Goal: Task Accomplishment & Management: Manage account settings

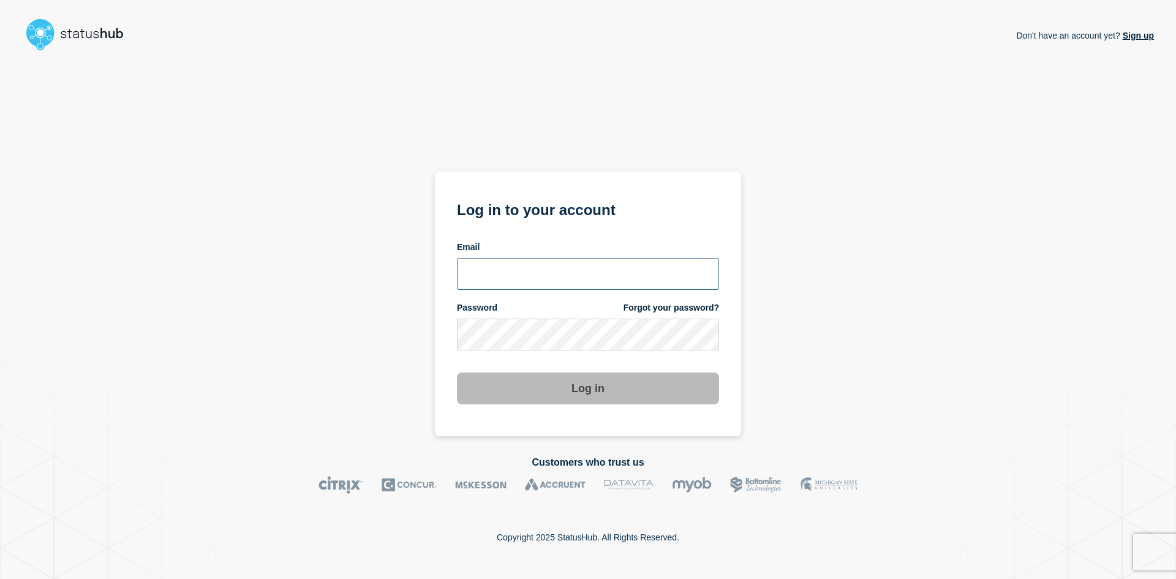
click at [511, 271] on input "email input" at bounding box center [588, 274] width 262 height 32
type input "navidad@msu.edu"
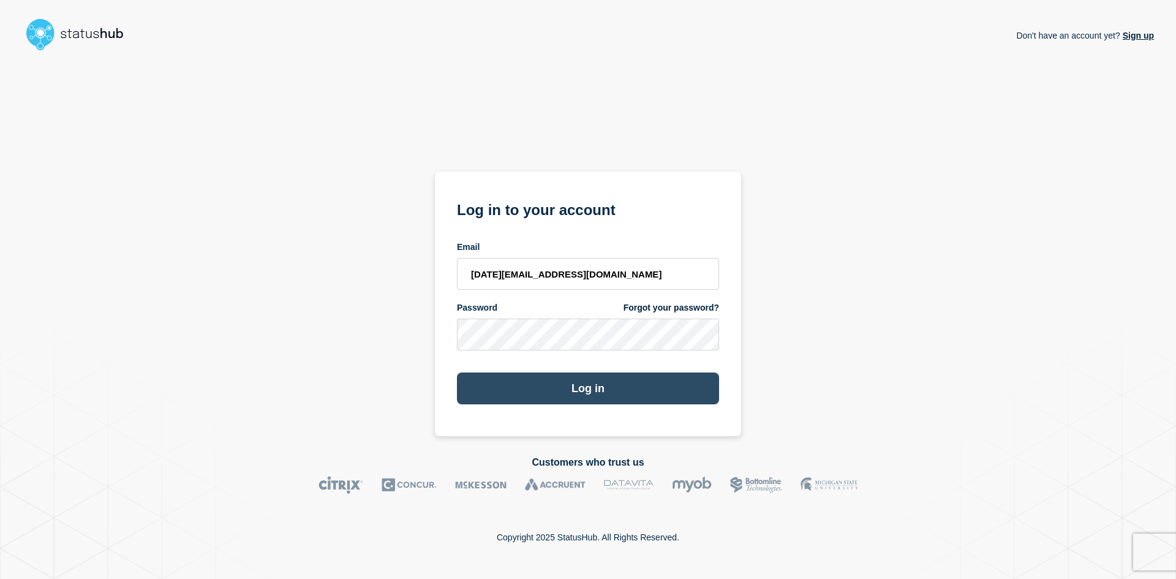
click at [556, 381] on button "Log in" at bounding box center [588, 388] width 262 height 32
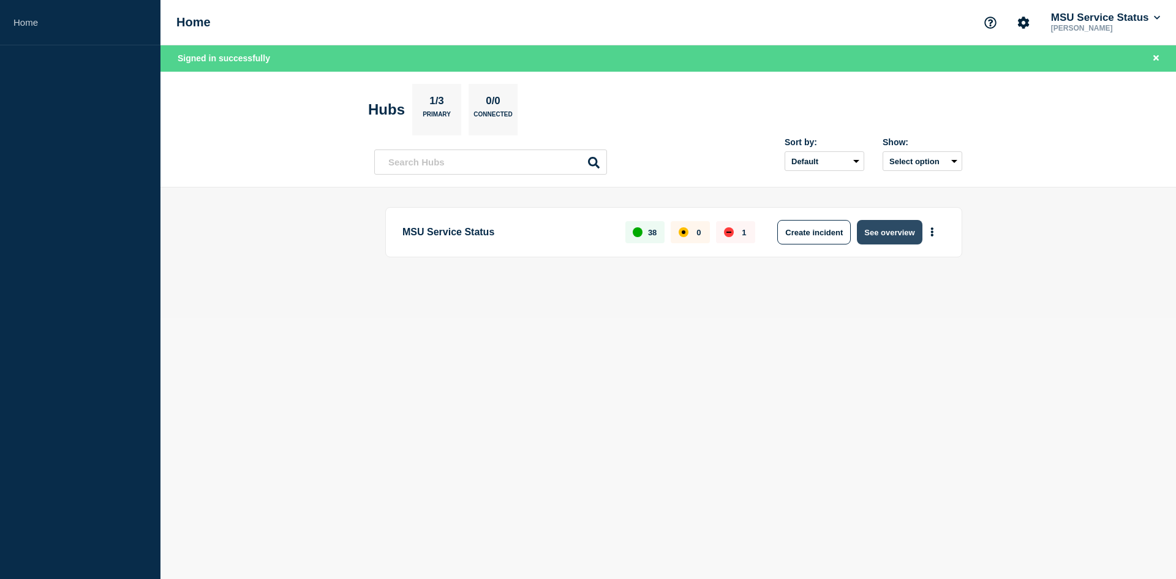
click at [886, 229] on button "See overview" at bounding box center [889, 232] width 65 height 25
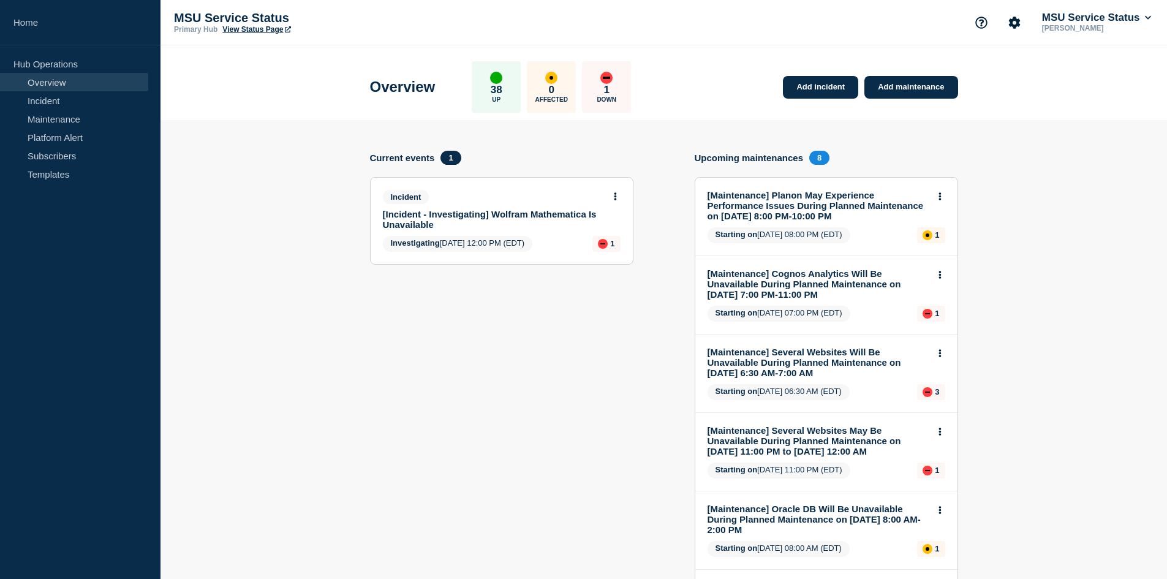
click at [614, 192] on icon at bounding box center [615, 196] width 3 height 8
click at [605, 242] on link "Update incident" at bounding box center [614, 242] width 59 height 10
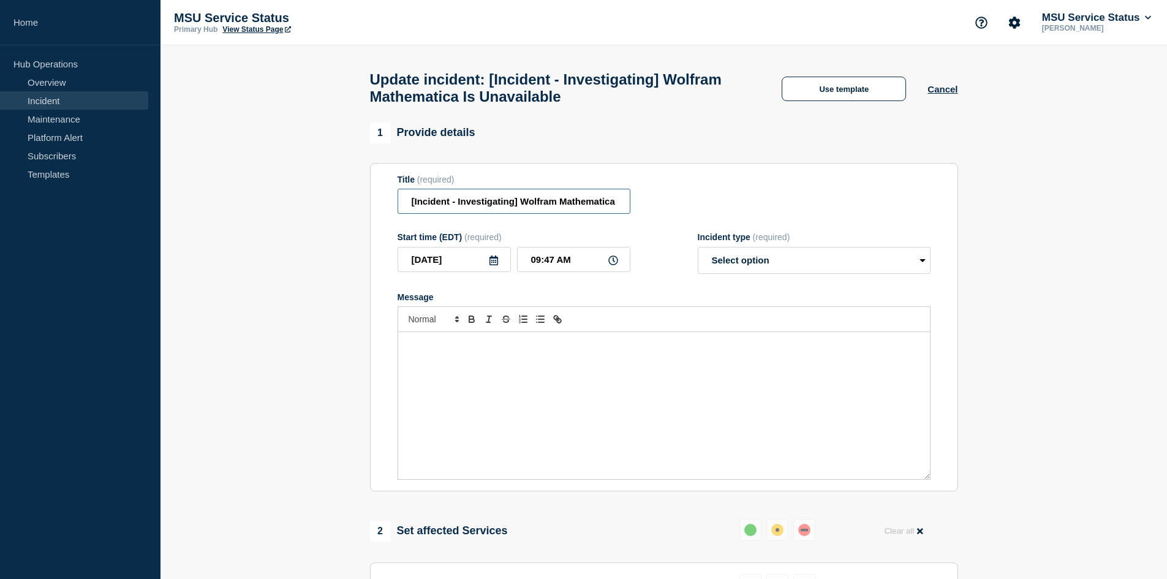
drag, startPoint x: 515, startPoint y: 208, endPoint x: 459, endPoint y: 207, distance: 55.7
click at [459, 207] on input "[Incident - Investigating] Wolfram Mathematica Is Unavailable" at bounding box center [514, 201] width 233 height 25
type input "[Incident - Resolved] Wolfram Mathematica Is Unavailable"
drag, startPoint x: 543, startPoint y: 265, endPoint x: 555, endPoint y: 265, distance: 12.3
click at [555, 265] on input "09:47 AM" at bounding box center [573, 259] width 113 height 25
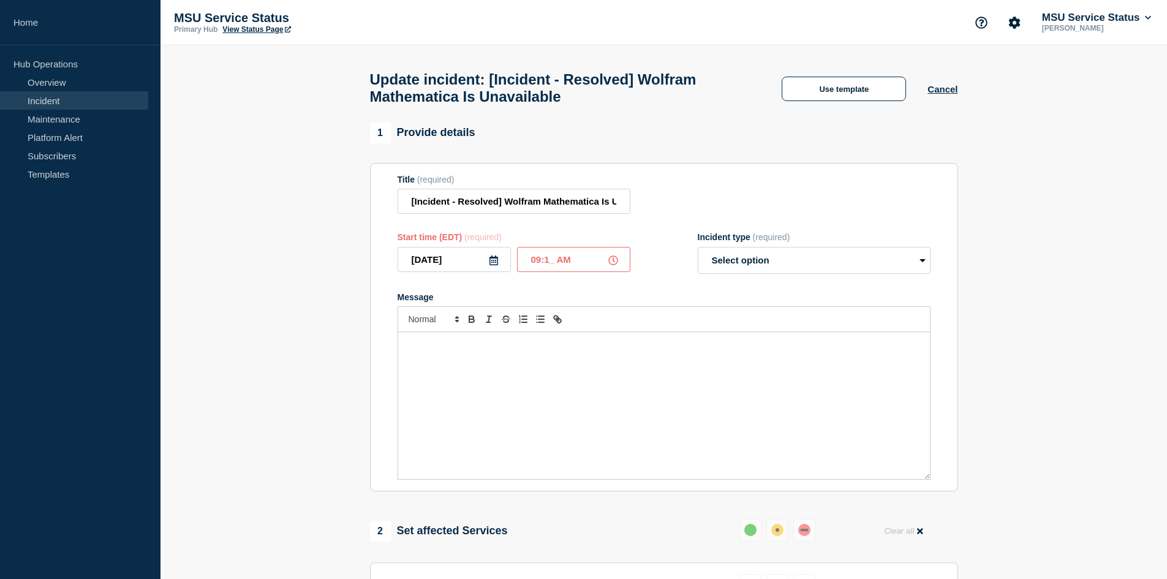
type input "09:18 AM"
click at [734, 268] on select "Select option Investigating Identified Monitoring Resolved" at bounding box center [814, 260] width 233 height 27
select select "resolved"
click at [698, 252] on select "Select option Investigating Identified Monitoring Resolved" at bounding box center [814, 260] width 233 height 27
click at [660, 395] on div "Message" at bounding box center [664, 405] width 532 height 147
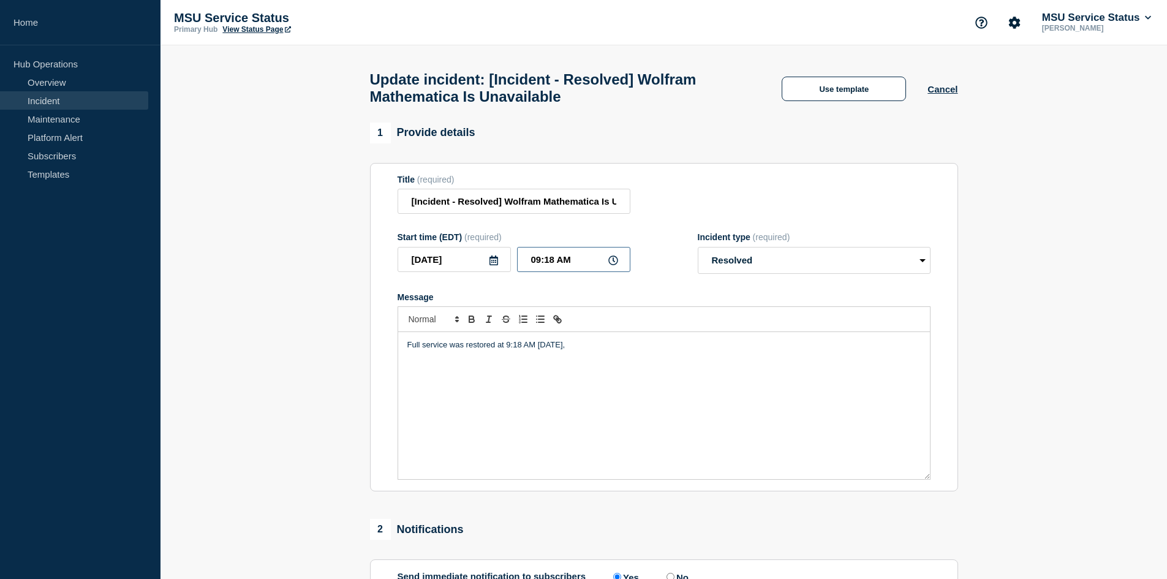
click at [558, 262] on input "09:18 AM" at bounding box center [573, 259] width 113 height 25
click at [551, 263] on input "09:18 AM" at bounding box center [573, 259] width 113 height 25
type input "09:17 AM"
click at [521, 350] on p "Full service was restored at 9:18 AM [DATE]," at bounding box center [663, 344] width 513 height 11
click at [607, 350] on p "Full service was restored at 9:17 AM [DATE]," at bounding box center [663, 344] width 513 height 11
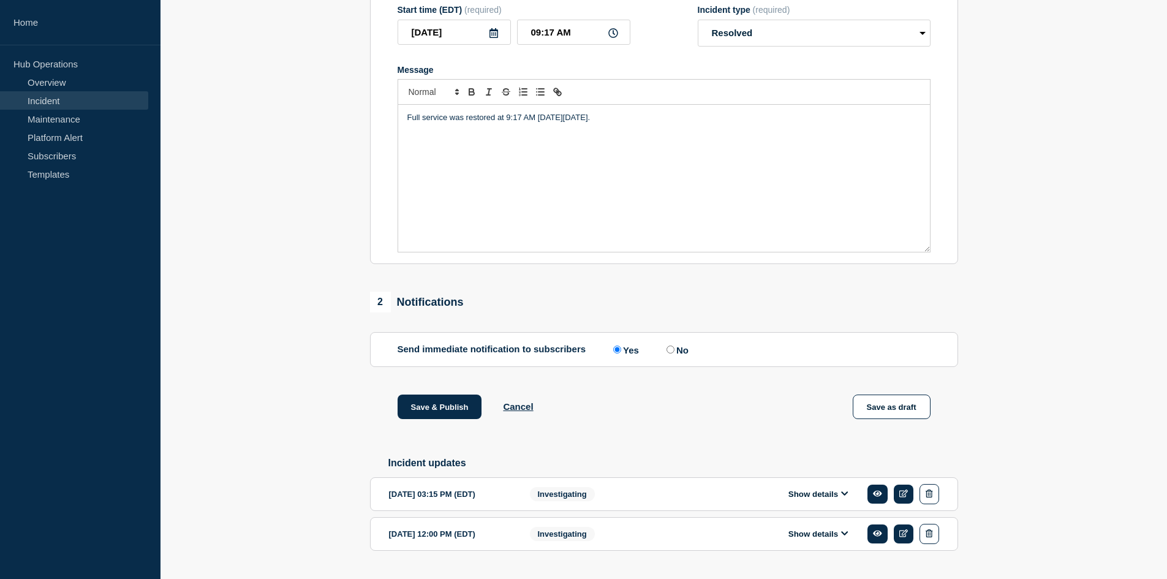
scroll to position [265, 0]
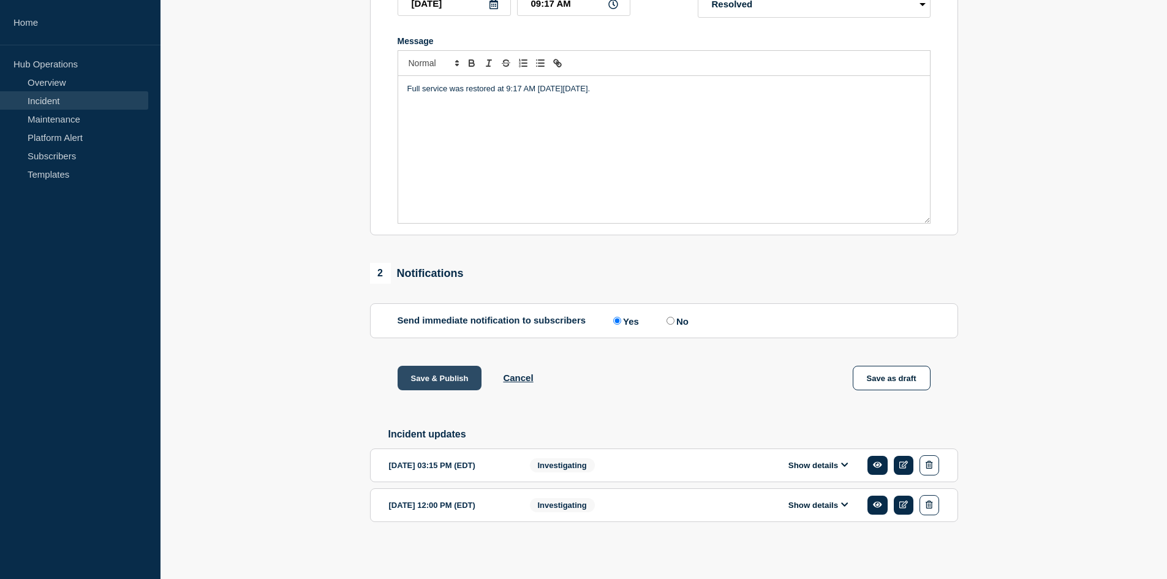
click at [445, 368] on button "Save & Publish" at bounding box center [440, 378] width 85 height 25
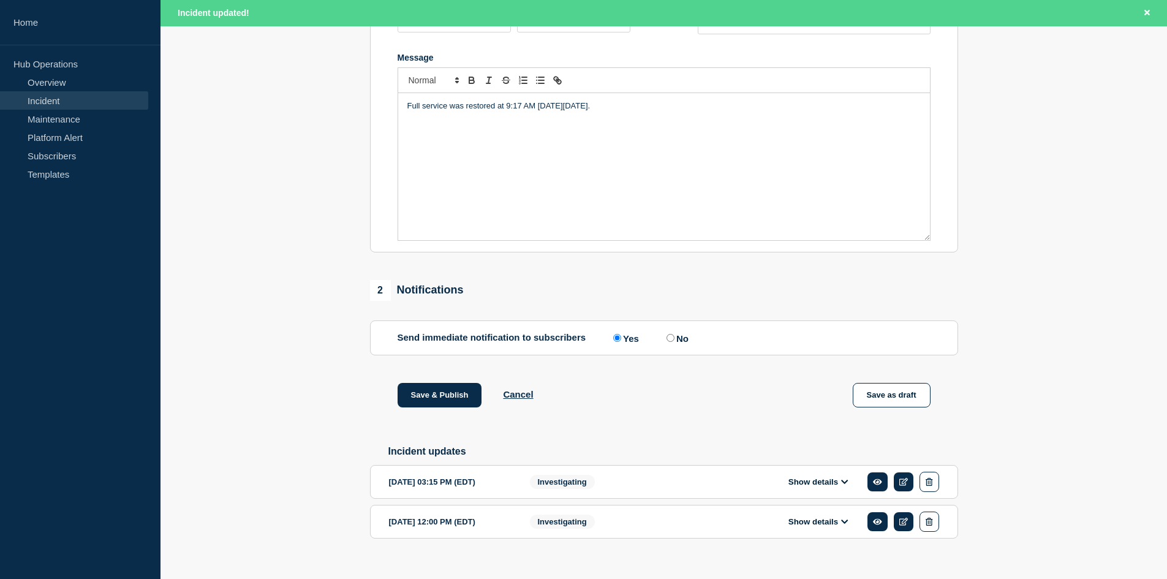
scroll to position [291, 0]
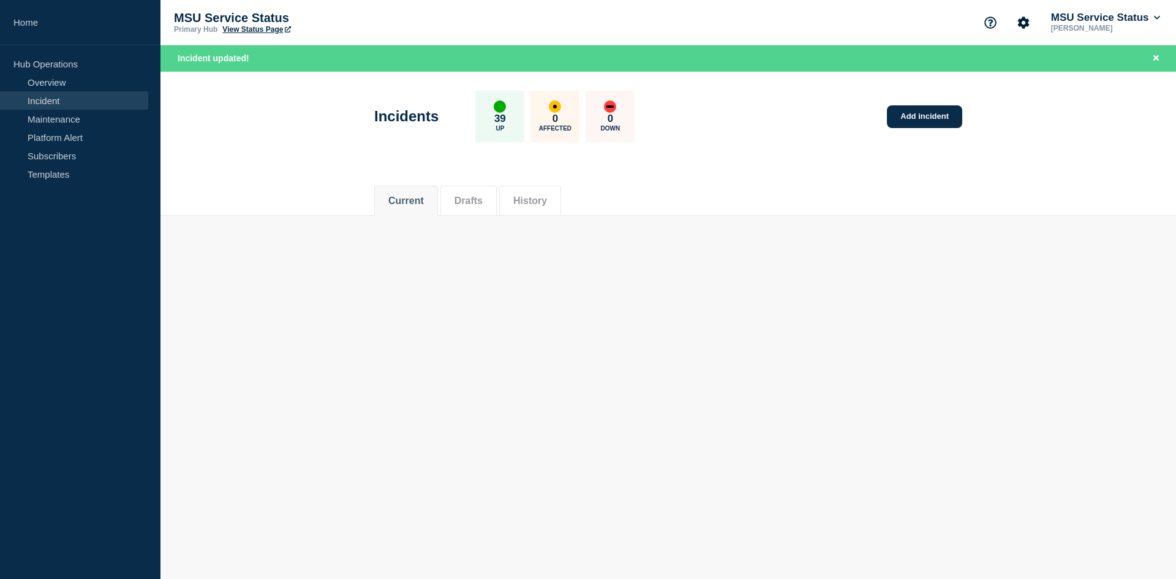
click at [681, 467] on body "Home Hub Operations Overview Incident Maintenance Platform Alert Subscribers Te…" at bounding box center [588, 289] width 1176 height 579
